Goal: Check status: Check status

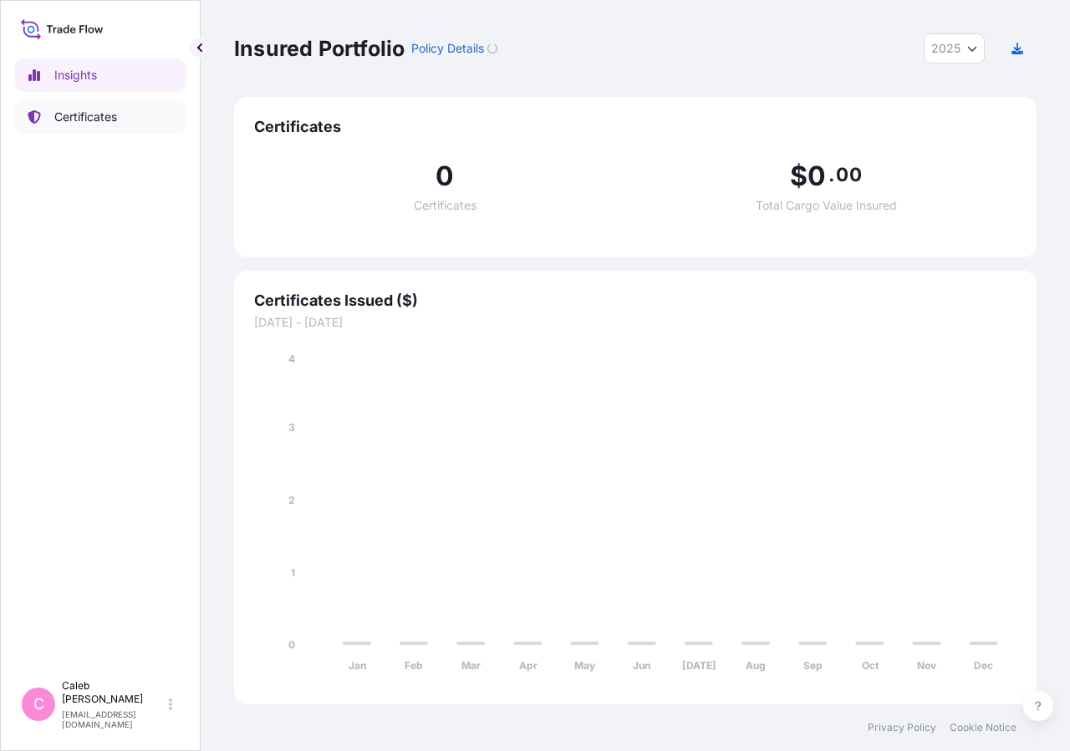
click at [112, 115] on p "Certificates" at bounding box center [85, 117] width 63 height 17
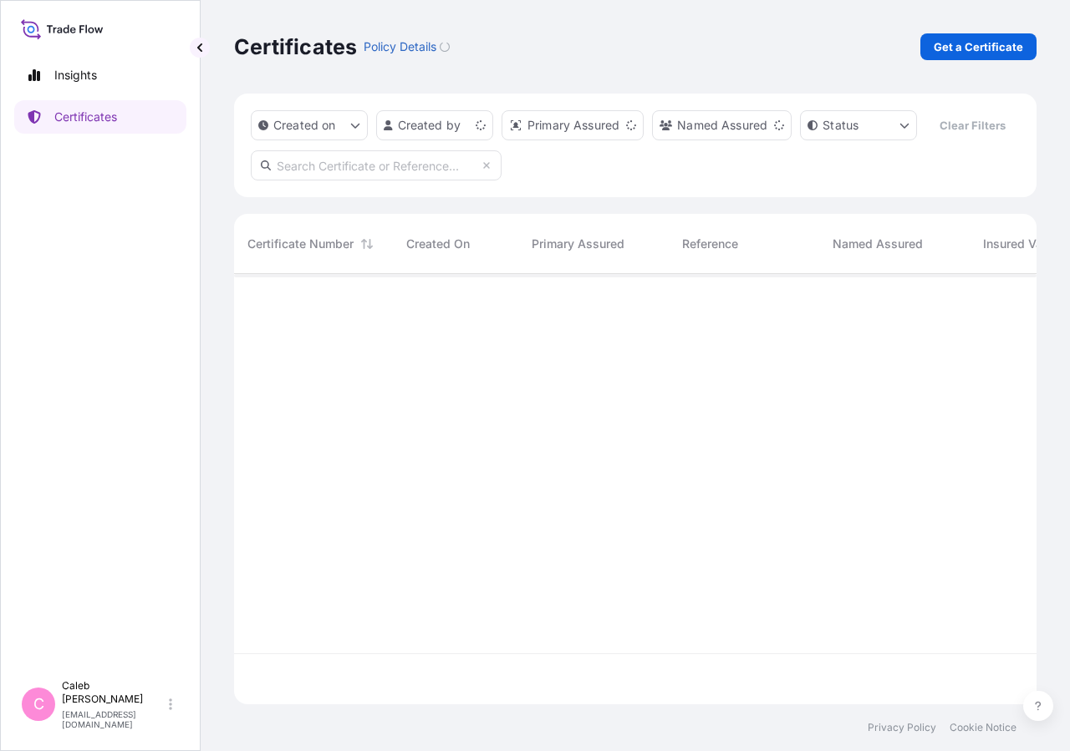
scroll to position [390, 788]
click at [339, 180] on input "text" at bounding box center [376, 165] width 251 height 30
type input "s"
type input "SO# 5013172642"
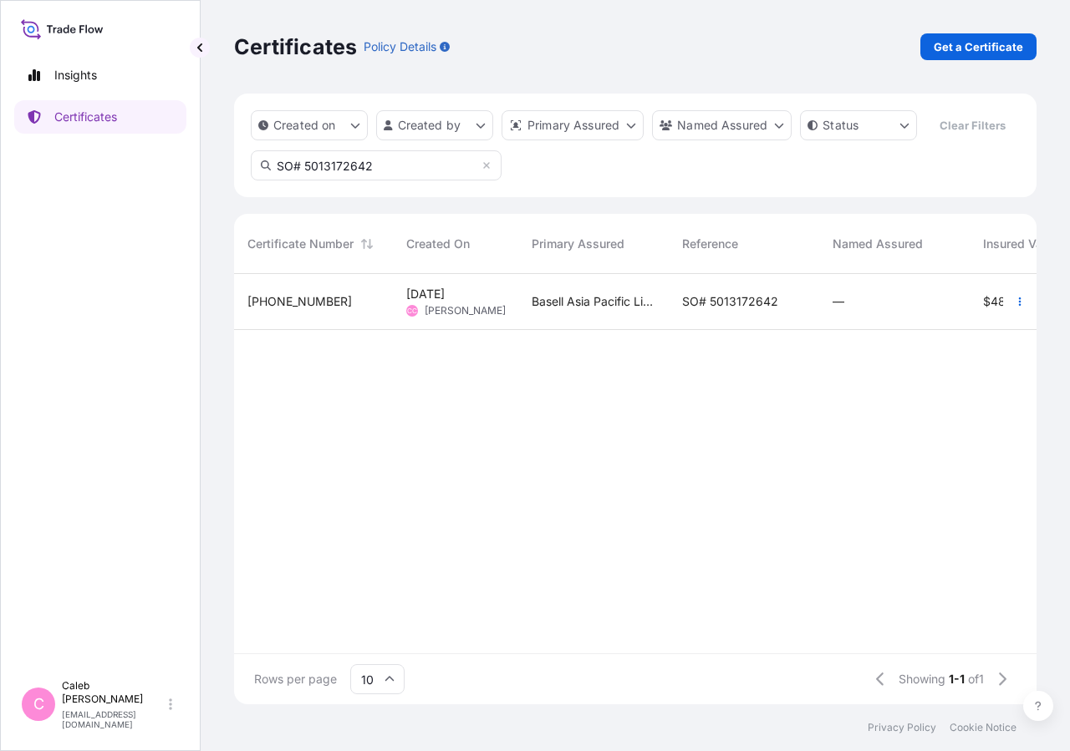
click at [736, 310] on span "SO# 5013172642" at bounding box center [730, 301] width 96 height 17
